Goal: Information Seeking & Learning: Learn about a topic

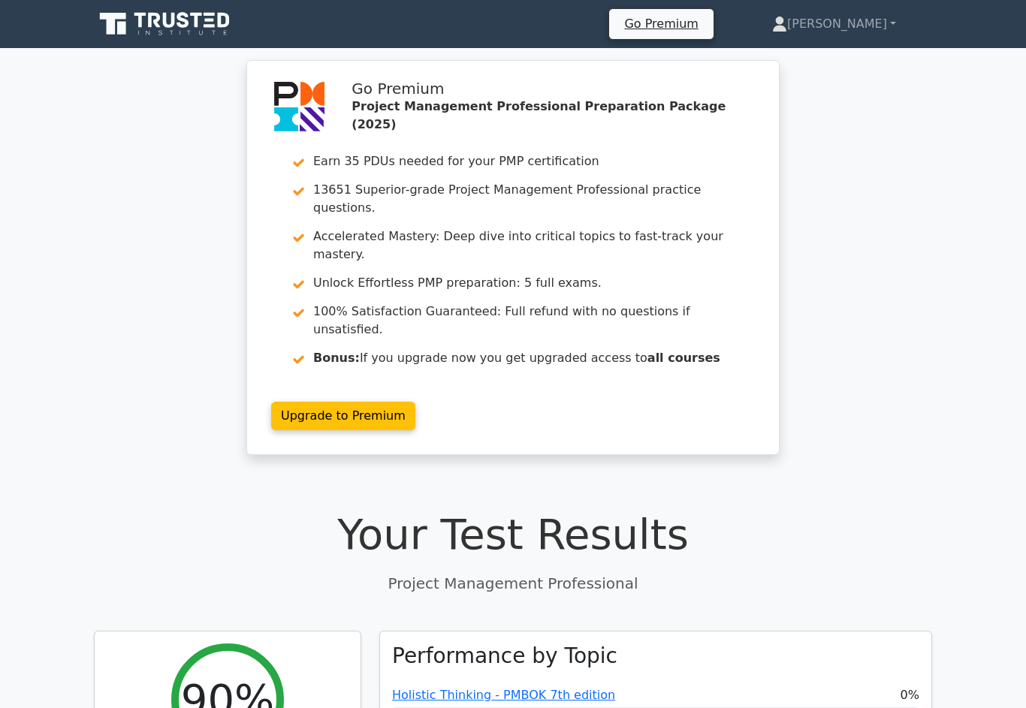
click at [887, 34] on link "Josephine" at bounding box center [834, 24] width 196 height 30
click at [847, 62] on link "Profile" at bounding box center [796, 59] width 119 height 24
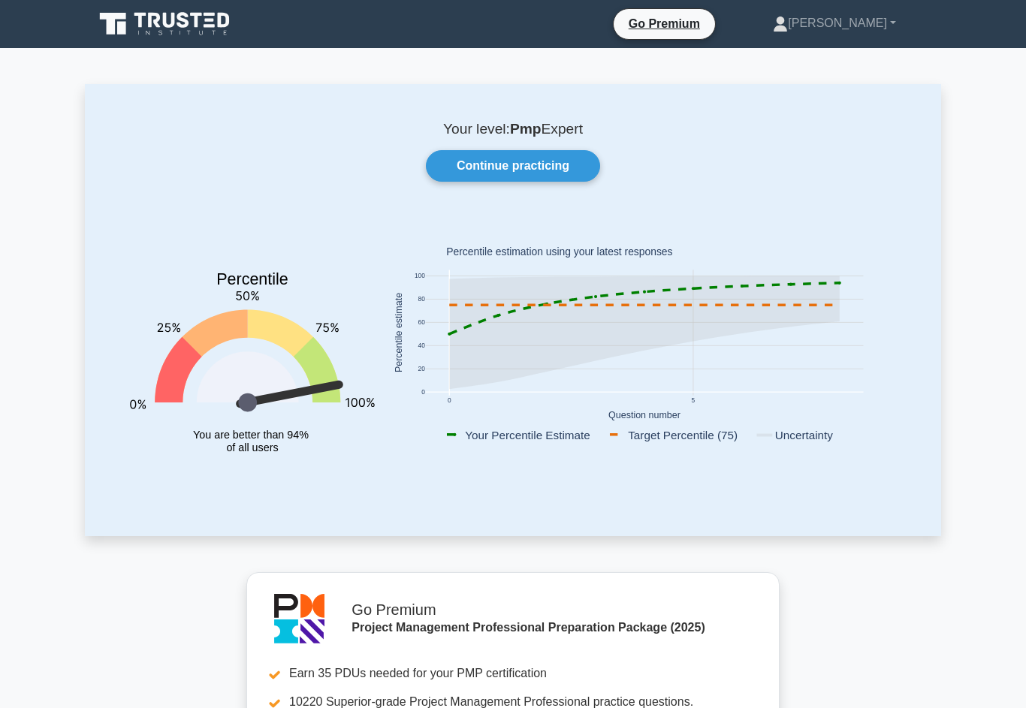
click at [836, 24] on link "Josephine" at bounding box center [834, 23] width 195 height 30
click at [819, 65] on link "Profile" at bounding box center [796, 59] width 119 height 24
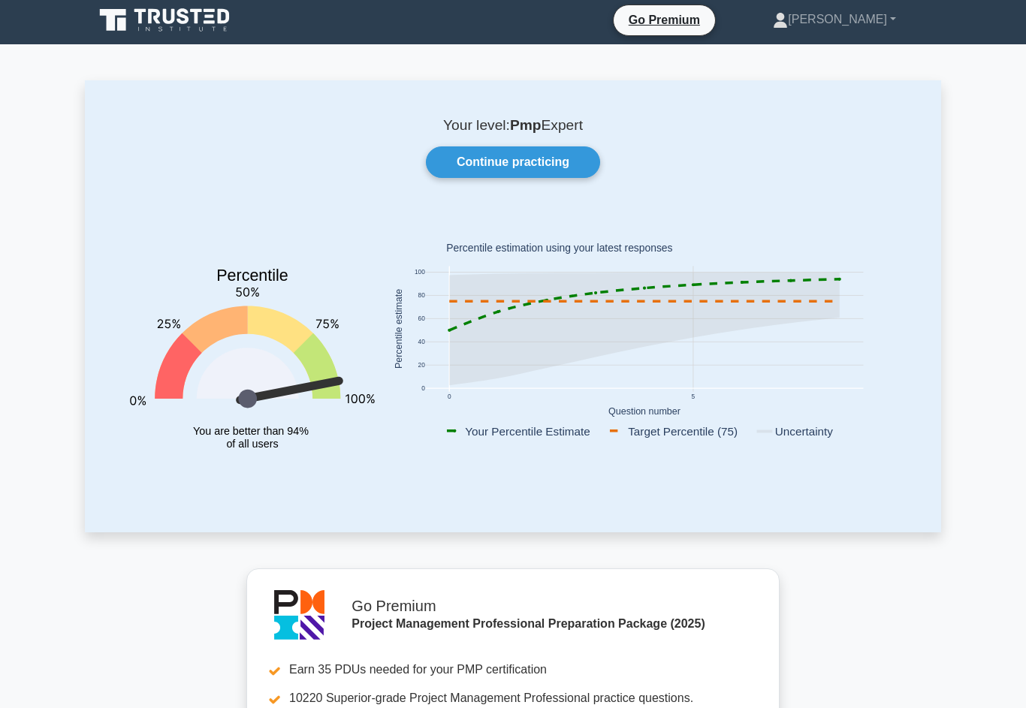
scroll to position [4, 0]
click at [533, 156] on link "Continue practicing" at bounding box center [513, 162] width 174 height 32
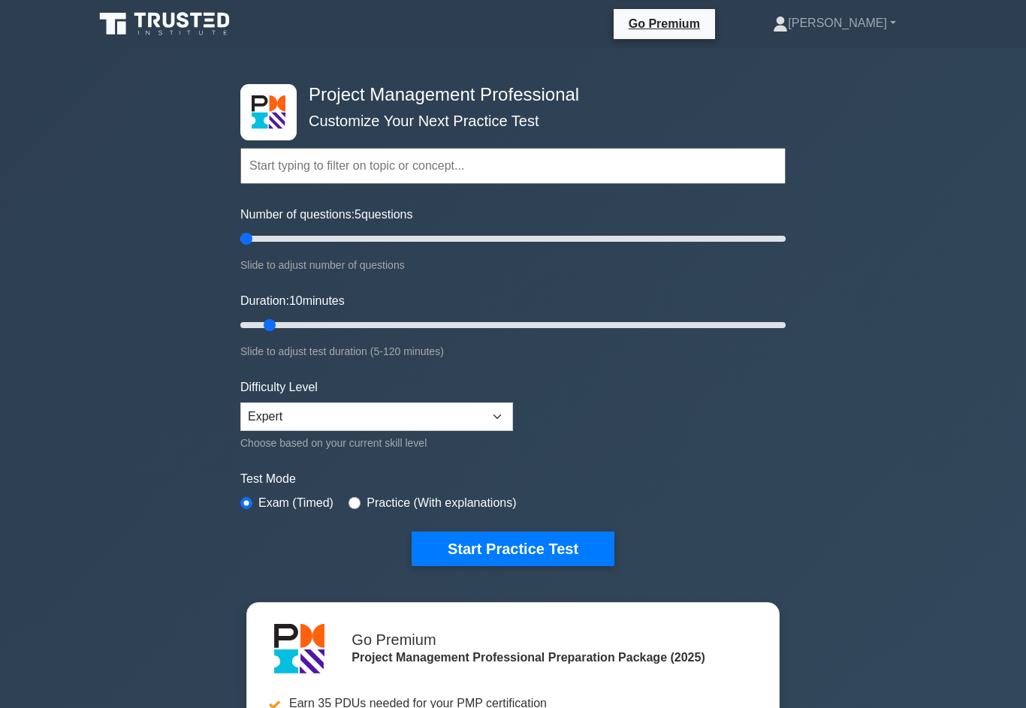
type input "5"
click at [549, 537] on button "Start Practice Test" at bounding box center [513, 549] width 203 height 35
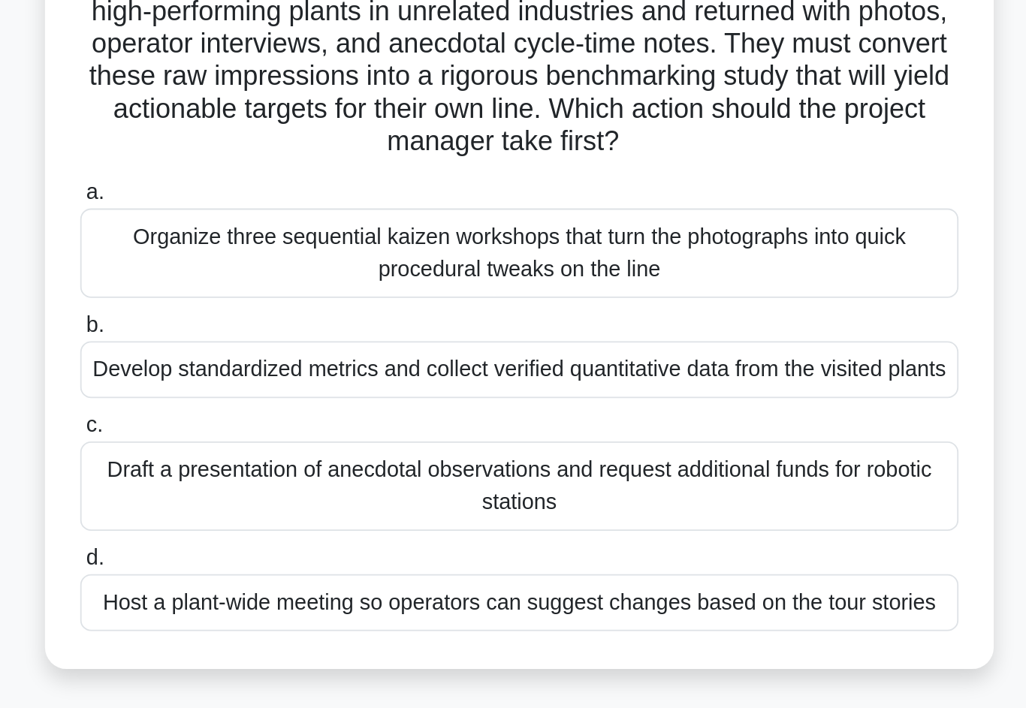
click at [270, 340] on div "Develop standardized metrics and collect verified quantitative data from the vi…" at bounding box center [513, 356] width 487 height 32
click at [270, 327] on input "b. Develop standardized metrics and collect verified quantitative data from the…" at bounding box center [270, 332] width 0 height 10
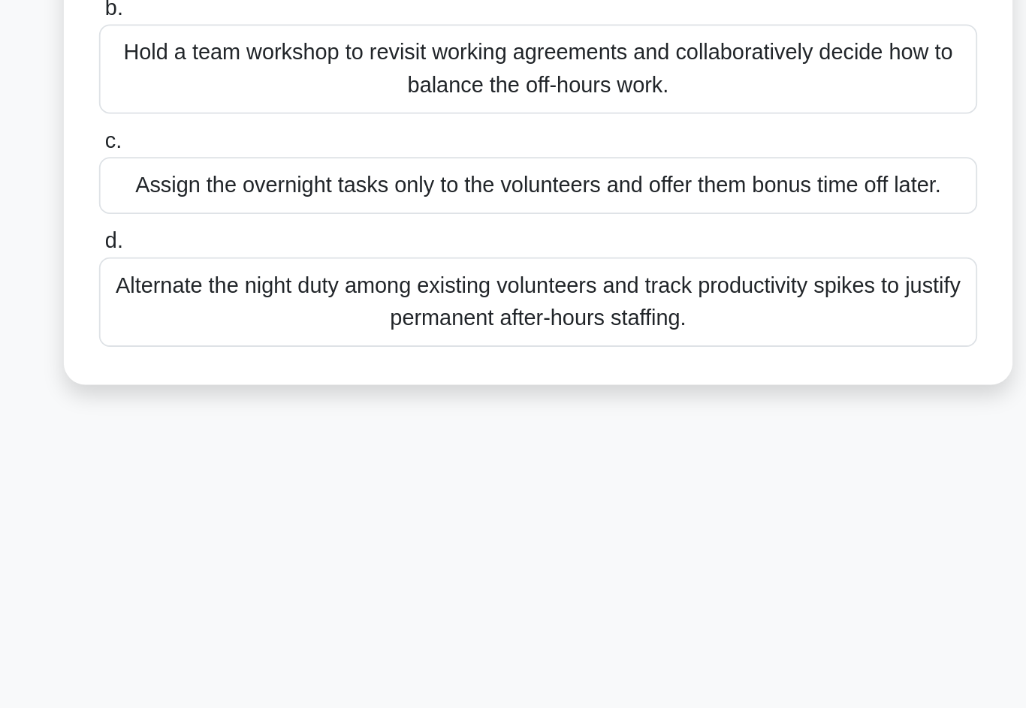
scroll to position [27, 0]
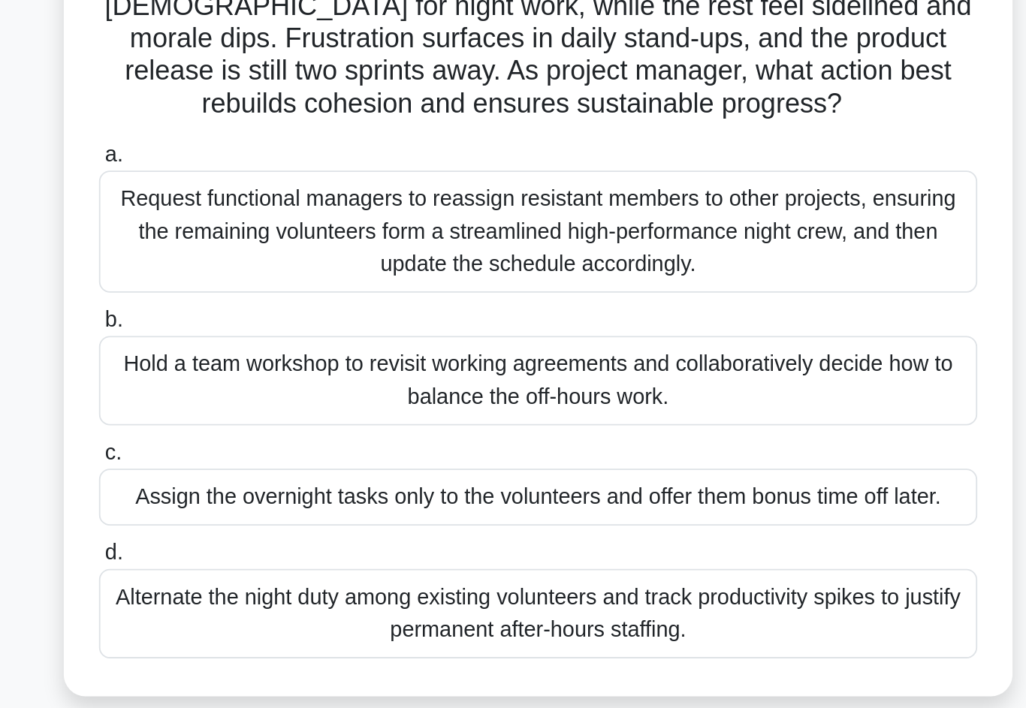
click at [270, 313] on div "Hold a team workshop to revisit working agreements and collaboratively decide h…" at bounding box center [513, 338] width 487 height 50
click at [270, 300] on input "b. Hold a team workshop to revisit working agreements and collaboratively decid…" at bounding box center [270, 305] width 0 height 10
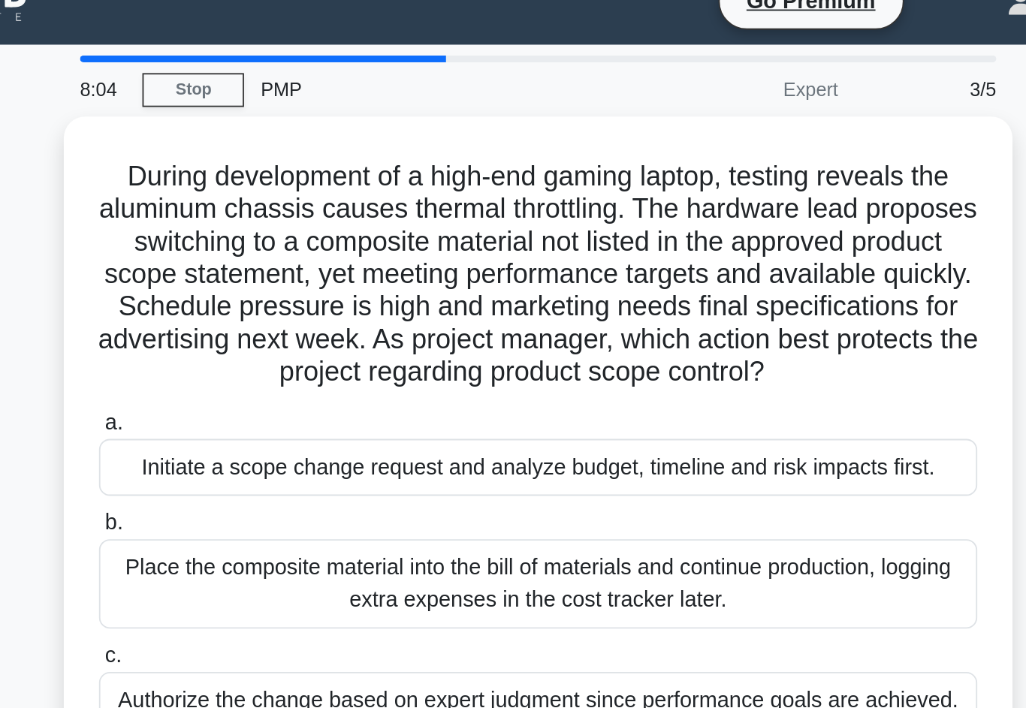
scroll to position [0, 0]
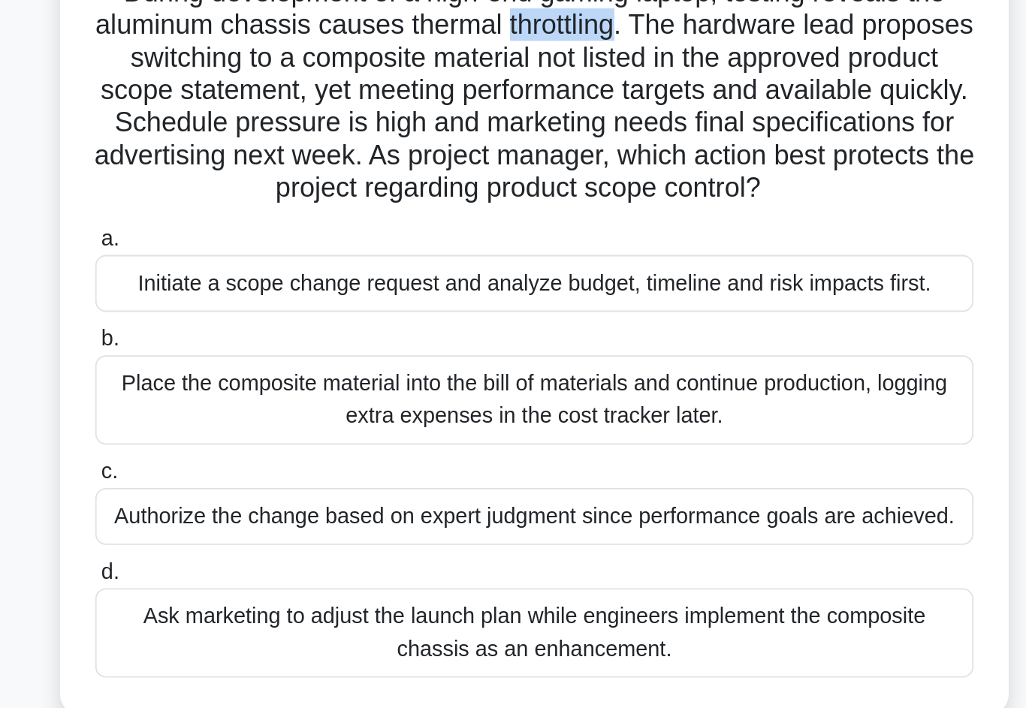
click at [270, 267] on div "Initiate a scope change request and analyze budget, timeline and risk impacts f…" at bounding box center [513, 283] width 487 height 32
click at [270, 253] on input "a. Initiate a scope change request and analyze budget, timeline and risk impact…" at bounding box center [270, 258] width 0 height 10
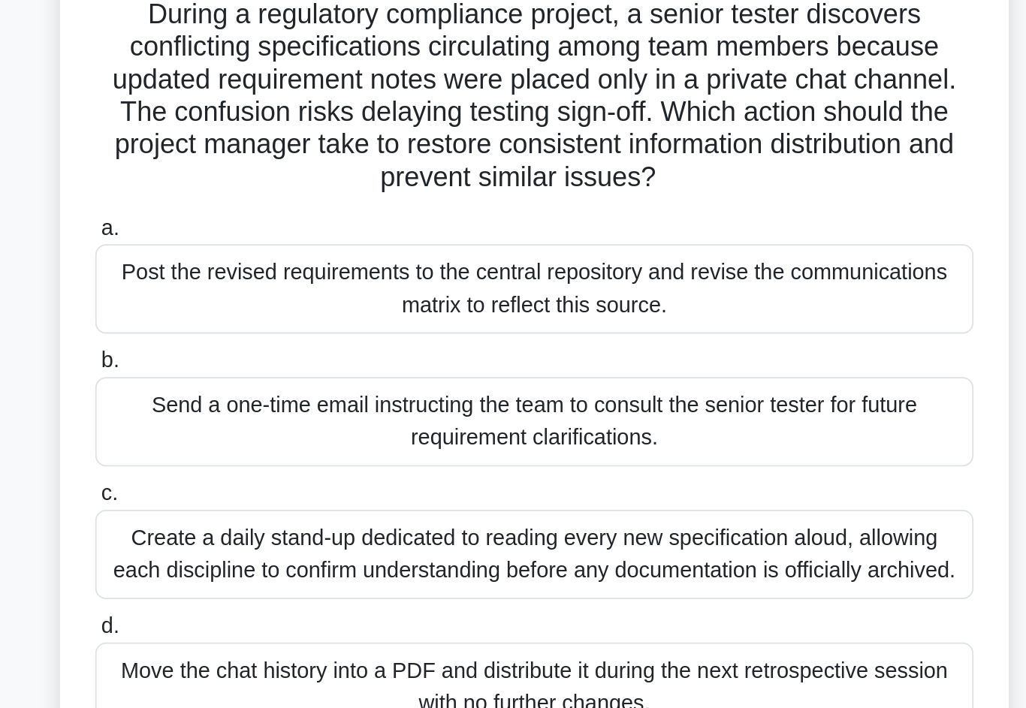
click at [270, 249] on div "Post the revised requirements to the central repository and revise the communic…" at bounding box center [513, 274] width 487 height 50
click at [270, 235] on input "a. Post the revised requirements to the central repository and revise the commu…" at bounding box center [270, 240] width 0 height 10
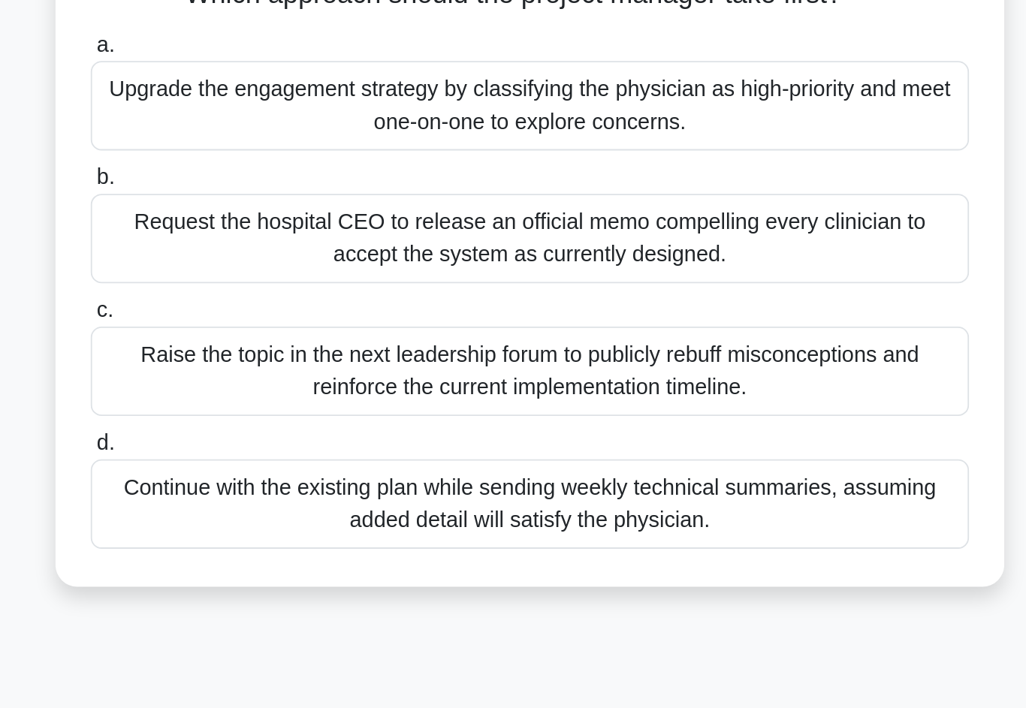
click at [270, 396] on div "Raise the topic in the next leadership forum to publicly rebuff misconceptions …" at bounding box center [513, 421] width 487 height 50
click at [270, 382] on input "c. Raise the topic in the next leadership forum to publicly rebuff misconceptio…" at bounding box center [270, 387] width 0 height 10
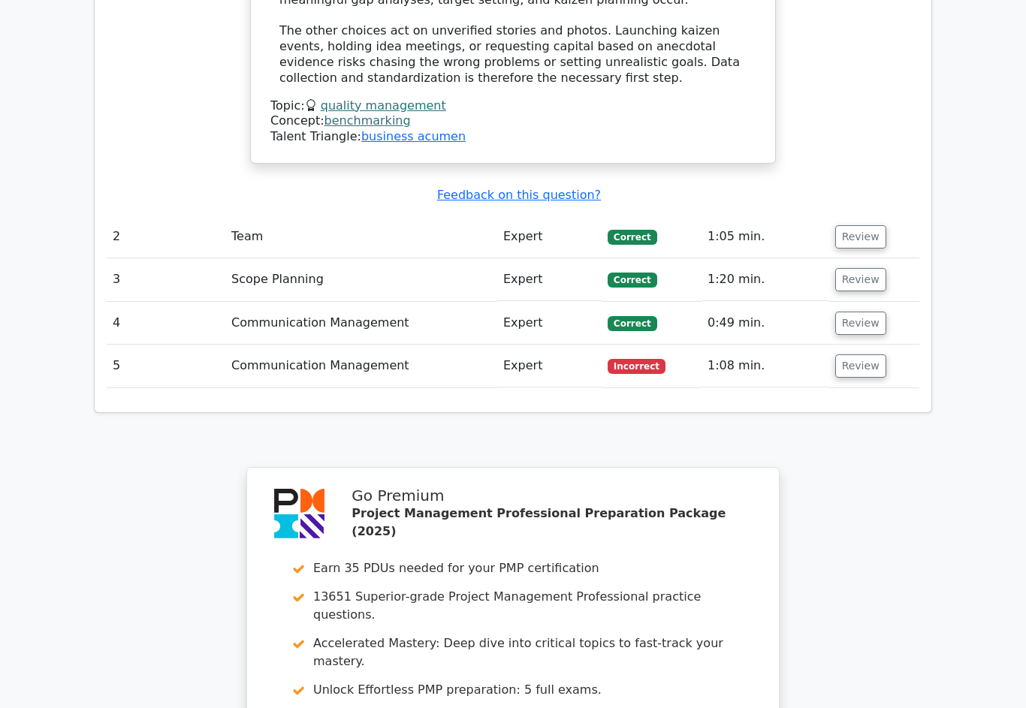
scroll to position [1844, 0]
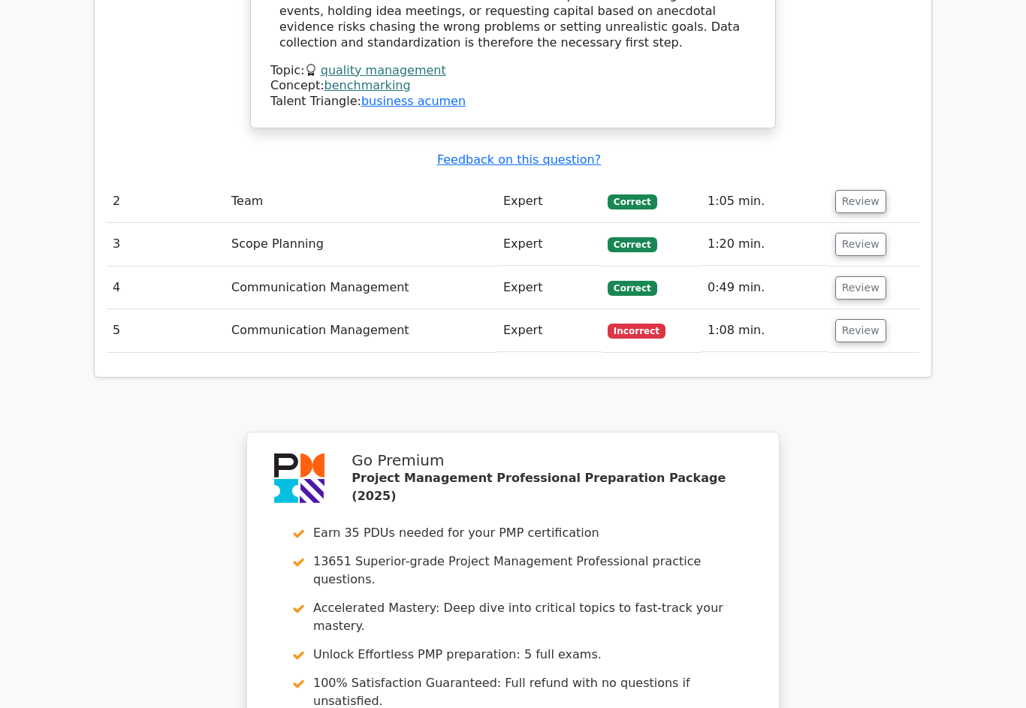
click at [865, 320] on button "Review" at bounding box center [860, 331] width 51 height 23
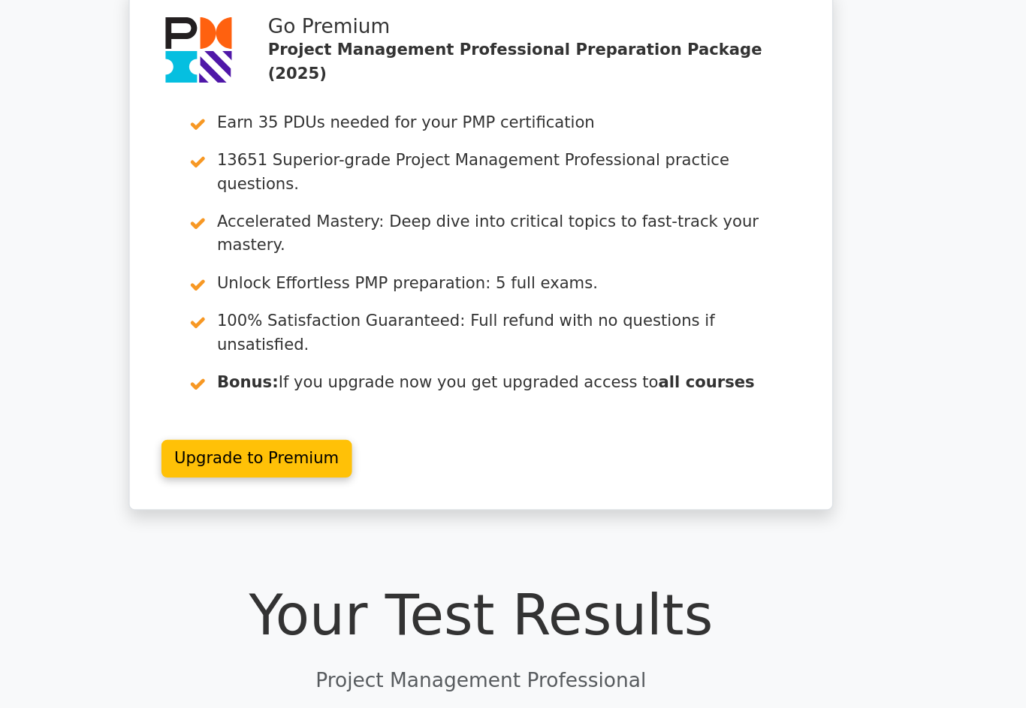
scroll to position [0, 0]
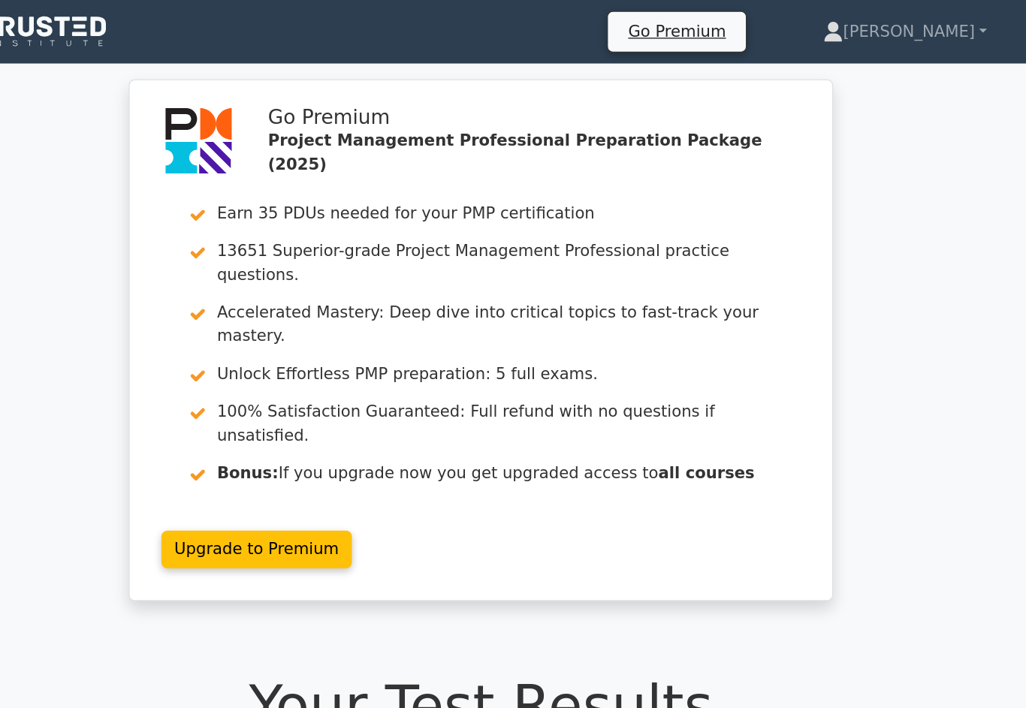
click at [736, 18] on link "[PERSON_NAME]" at bounding box center [834, 24] width 196 height 30
click at [737, 50] on link "Profile" at bounding box center [796, 59] width 119 height 24
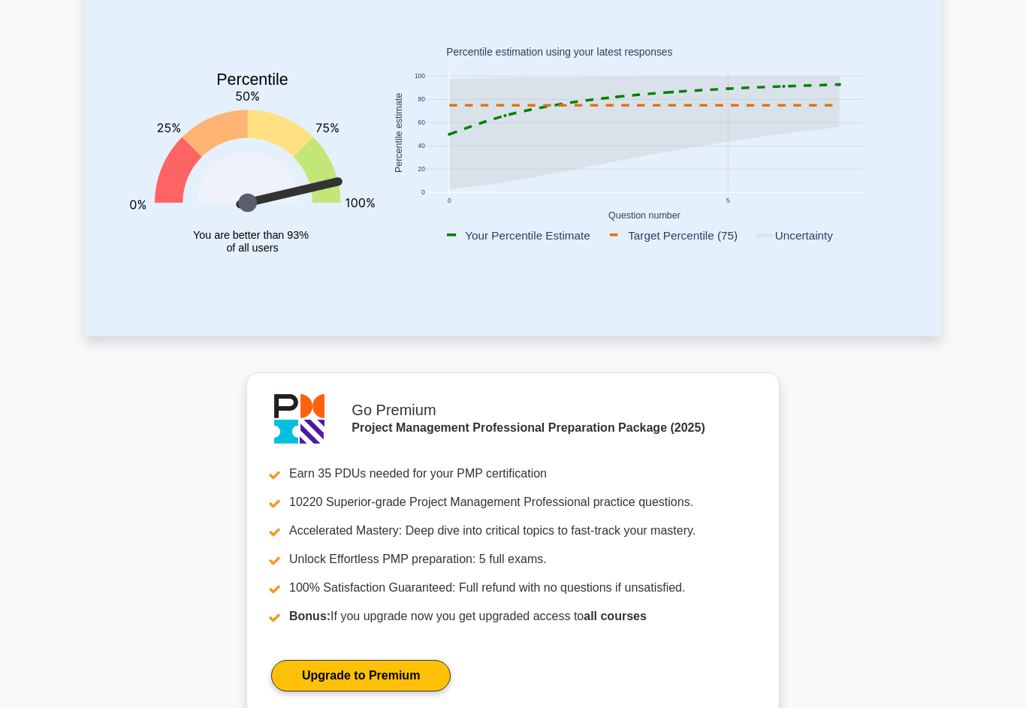
scroll to position [196, 0]
